Goal: Task Accomplishment & Management: Complete application form

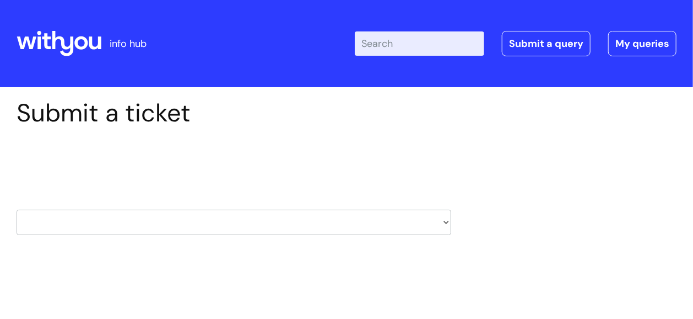
click at [373, 189] on div "HR / People IT and Support Clinical Drug Alerts Finance Accounts Data Support T…" at bounding box center [234, 208] width 435 height 52
click at [444, 220] on select "HR / People IT and Support Clinical Drug Alerts Finance Accounts Data Support T…" at bounding box center [234, 221] width 435 height 25
select select "it_and_support"
click at [17, 209] on select "HR / People IT and Support Clinical Drug Alerts Finance Accounts Data Support T…" at bounding box center [234, 221] width 435 height 25
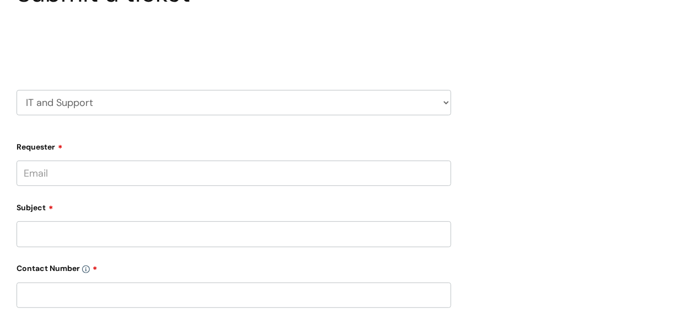
scroll to position [125, 0]
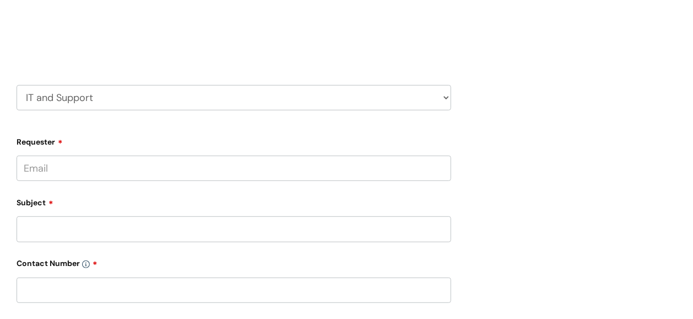
click at [74, 167] on input "Requester" at bounding box center [234, 167] width 435 height 25
type input "[PERSON_NAME].diamomm"
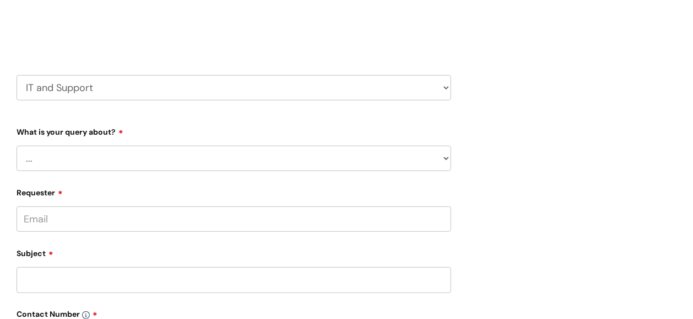
click at [446, 159] on select "... Mobile Phone Reset & MFA Accounts, Starters and Leavers IT Hardware issue I…" at bounding box center [234, 157] width 435 height 25
select select "System/software"
click at [17, 145] on select "... Mobile Phone Reset & MFA Accounts, Starters and Leavers IT Hardware issue I…" at bounding box center [234, 157] width 435 height 25
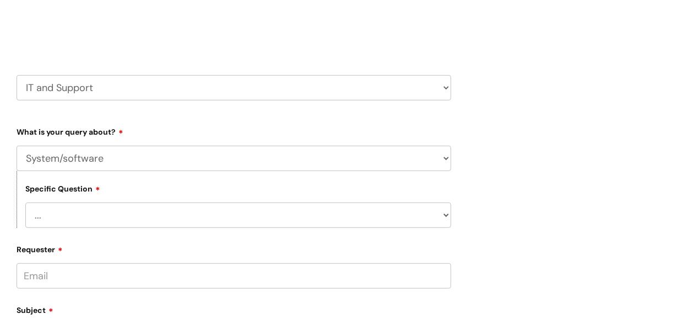
click at [446, 217] on select "... Halo PCMIS Iaptus NHS Email CJSM Email Mitel Another System Google (Workspa…" at bounding box center [238, 214] width 426 height 25
select select "Another System"
click at [25, 202] on select "... Halo PCMIS Iaptus NHS Email CJSM Email Mitel Another System Google (Workspa…" at bounding box center [238, 214] width 426 height 25
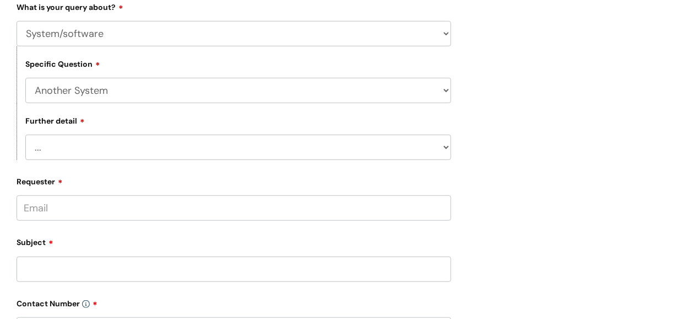
scroll to position [267, 0]
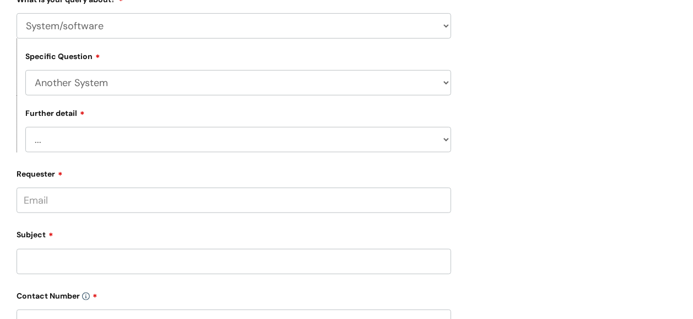
click at [446, 143] on select "... I’ve got a login issue Something else" at bounding box center [238, 139] width 426 height 25
select select "Something else"
click at [25, 127] on select "... I’ve got a login issue Something else" at bounding box center [238, 139] width 426 height 25
click at [56, 201] on input "Requester" at bounding box center [234, 199] width 435 height 25
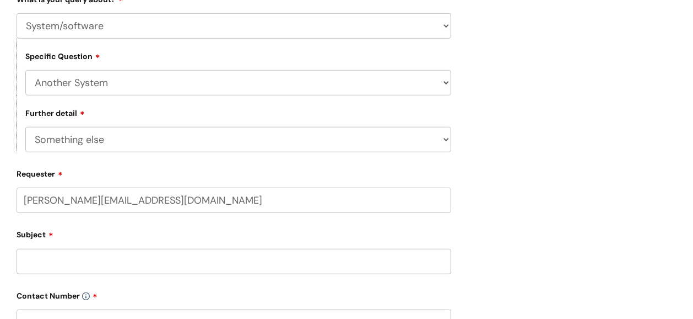
type input "catherine.diamond@wearewithyou.org.uk"
click at [143, 255] on div "Subject" at bounding box center [234, 258] width 435 height 49
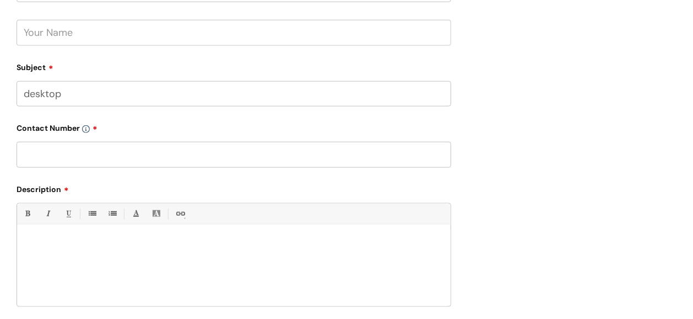
scroll to position [479, 0]
type input "desktop"
click at [100, 246] on p at bounding box center [233, 241] width 417 height 10
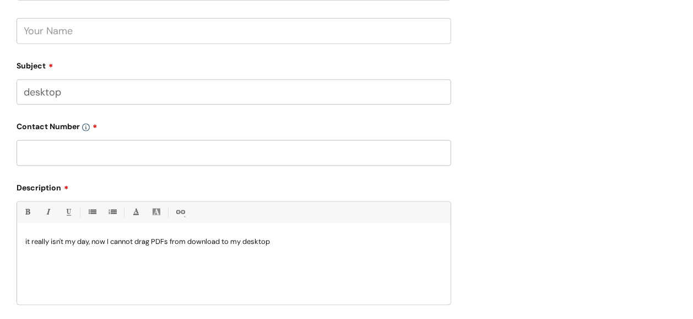
click at [86, 158] on input "text" at bounding box center [234, 152] width 435 height 25
click at [47, 150] on input "0788 097564" at bounding box center [234, 152] width 435 height 25
type input "07881 097564"
click at [109, 270] on div "it really isn't my day, now I cannot drag PDFs from download to my desktop" at bounding box center [234, 266] width 434 height 76
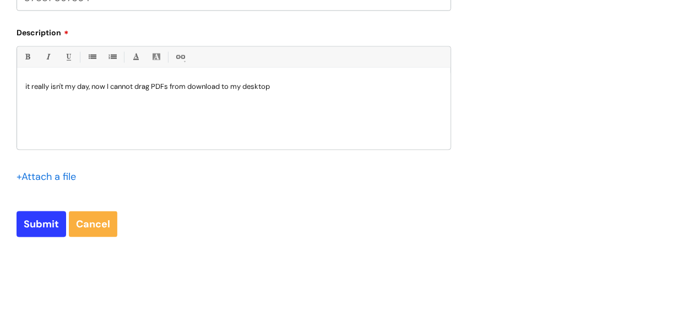
scroll to position [651, 0]
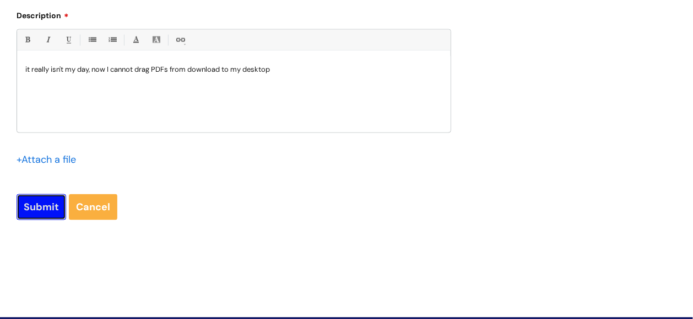
click at [41, 208] on input "Submit" at bounding box center [42, 206] width 50 height 25
type input "Please Wait..."
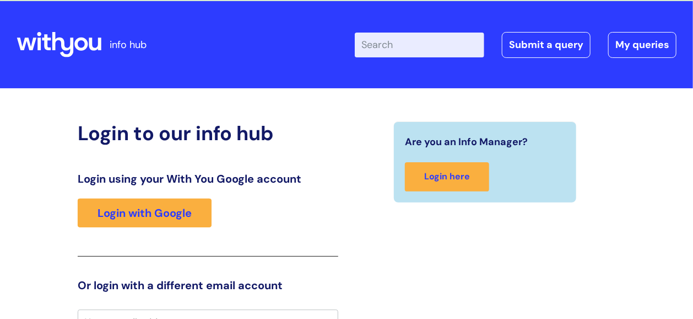
scroll to position [12, 0]
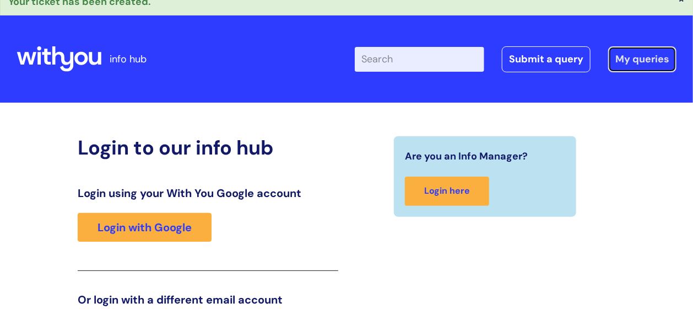
click at [637, 57] on link "My queries" at bounding box center [642, 58] width 68 height 25
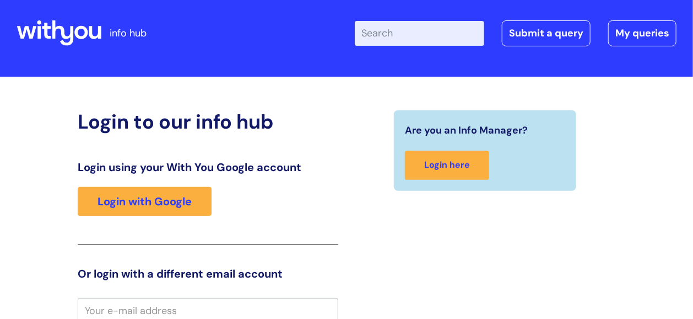
scroll to position [33, 0]
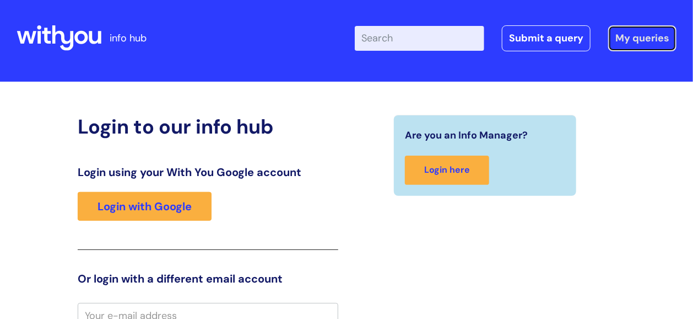
click at [631, 41] on link "My queries" at bounding box center [642, 37] width 68 height 25
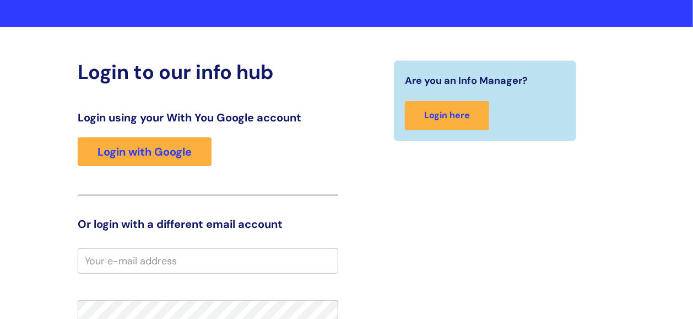
scroll to position [42, 0]
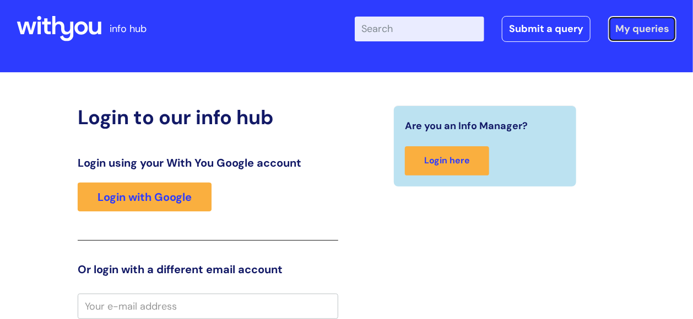
click at [637, 28] on link "My queries" at bounding box center [642, 28] width 68 height 25
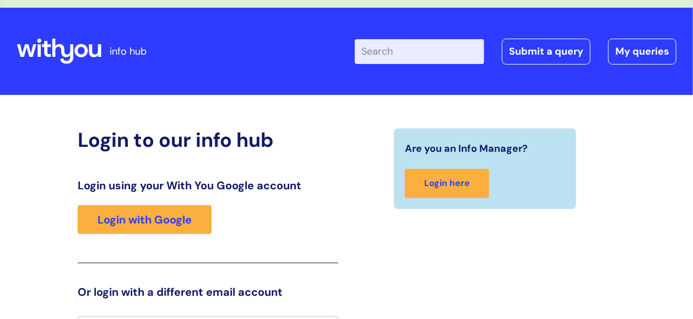
scroll to position [18, 0]
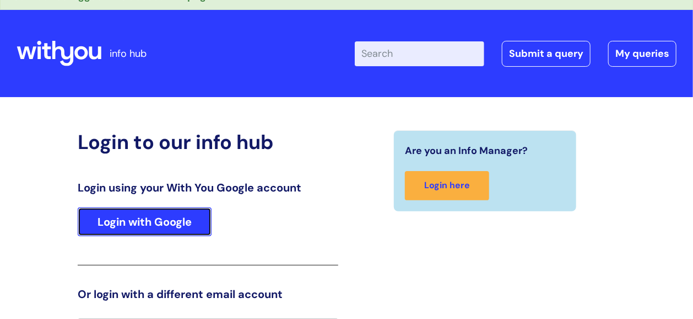
click at [147, 220] on link "Login with Google" at bounding box center [145, 221] width 134 height 29
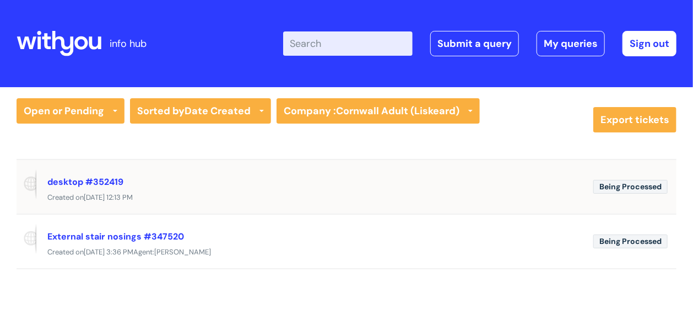
click at [600, 185] on span "Being Processed" at bounding box center [631, 187] width 74 height 14
click at [84, 180] on link "desktop #352419" at bounding box center [85, 182] width 76 height 12
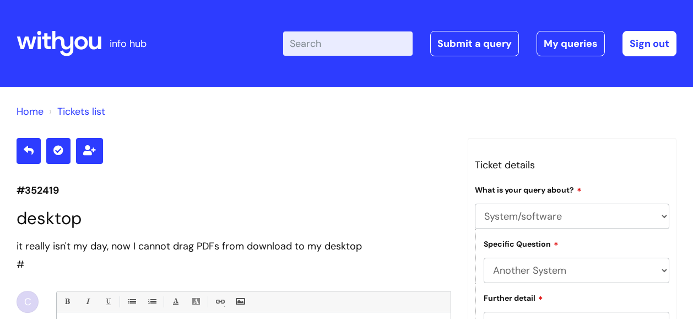
select select "System/software"
select select "Another System"
select select "Something else"
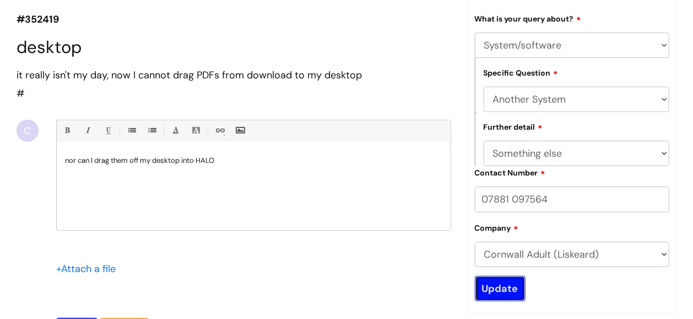
click at [505, 290] on input "Update" at bounding box center [500, 288] width 51 height 25
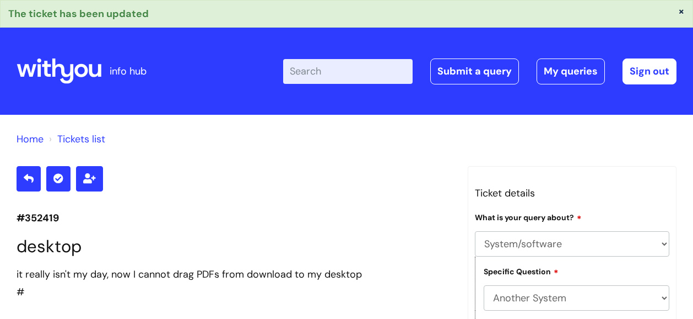
select select "System/software"
select select "Another System"
select select "Something else"
